Goal: Find specific fact: Find specific fact

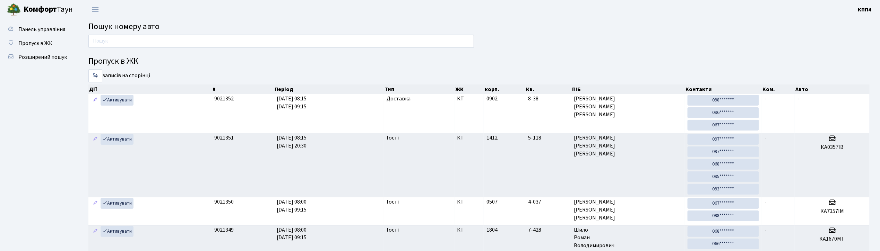
drag, startPoint x: 0, startPoint y: 0, endPoint x: 143, endPoint y: 41, distance: 148.5
click at [143, 41] on input "text" at bounding box center [281, 41] width 386 height 13
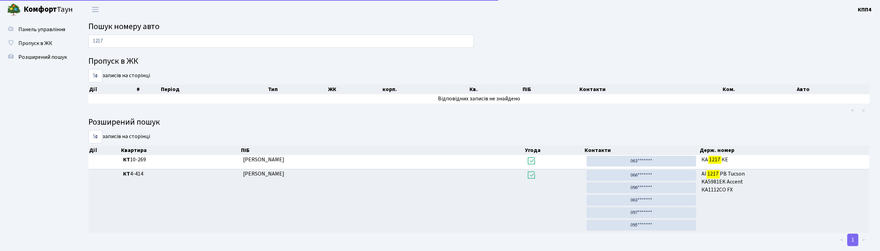
scroll to position [14, 0]
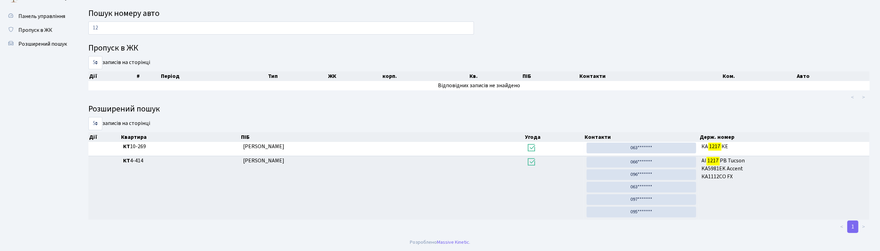
type input "1"
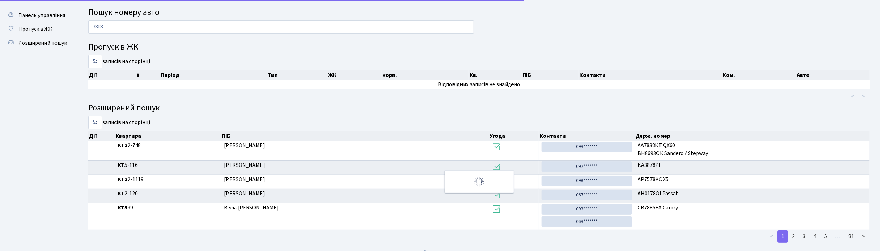
scroll to position [0, 0]
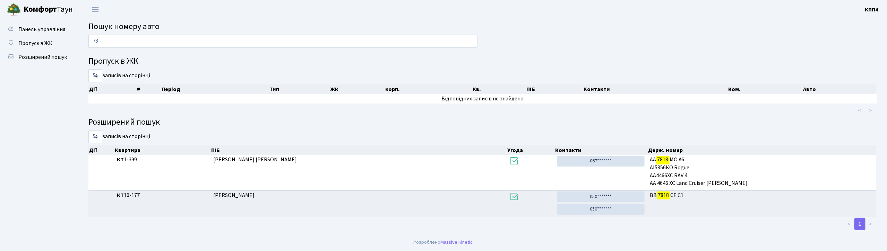
type input "7"
